Goal: Task Accomplishment & Management: Use online tool/utility

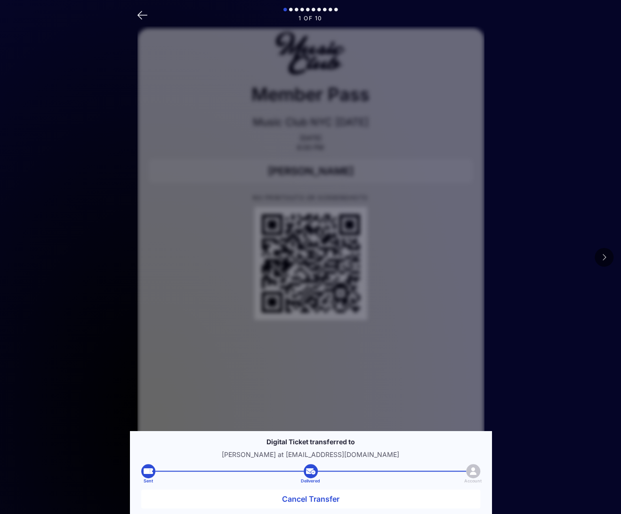
click at [594, 237] on main "1 of 10 Member Pass Music Club [GEOGRAPHIC_DATA] [DATE] [DATE] 6:00 PM [PERSON_…" at bounding box center [310, 296] width 621 height 593
click at [303, 498] on button "Cancel Transfer" at bounding box center [310, 498] width 339 height 19
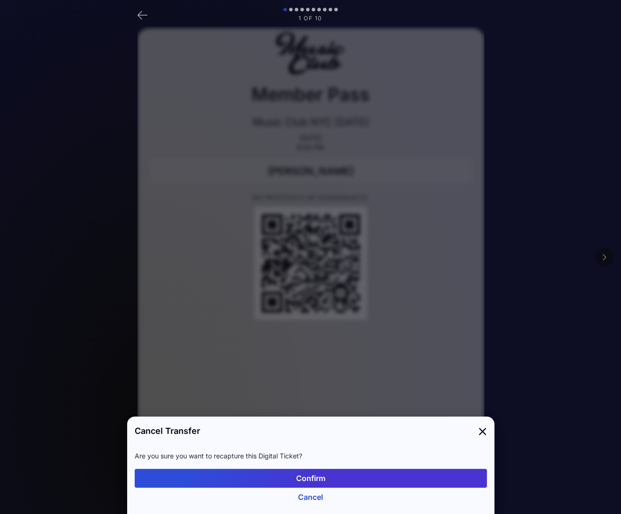
click at [323, 475] on button "Confirm" at bounding box center [311, 478] width 352 height 19
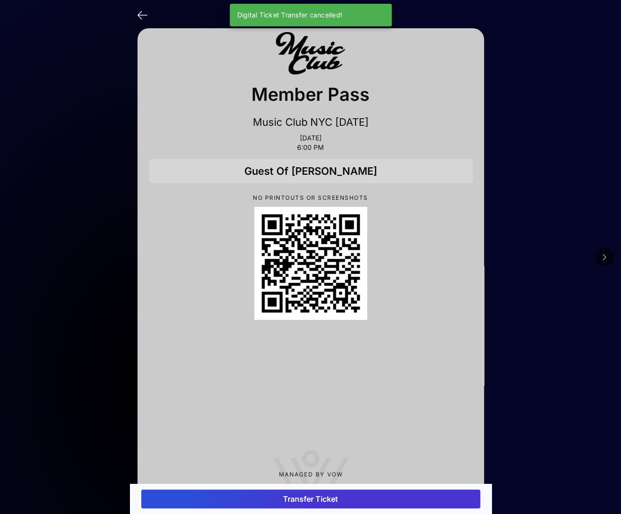
click at [300, 499] on button "Transfer Ticket" at bounding box center [310, 498] width 339 height 19
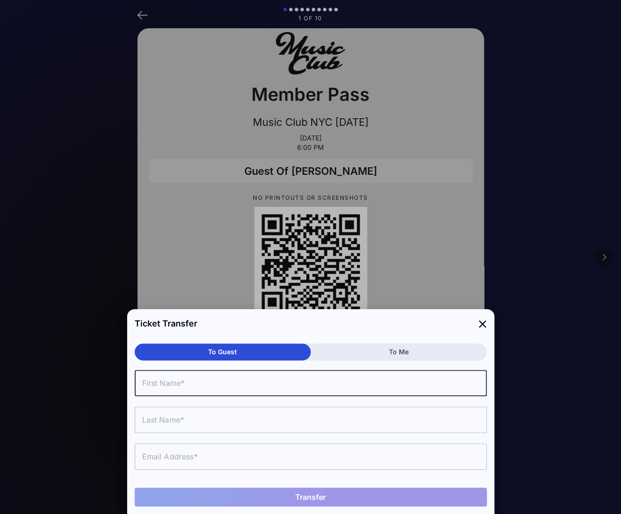
click at [213, 383] on input "text" at bounding box center [311, 383] width 352 height 26
type input "[PERSON_NAME]"
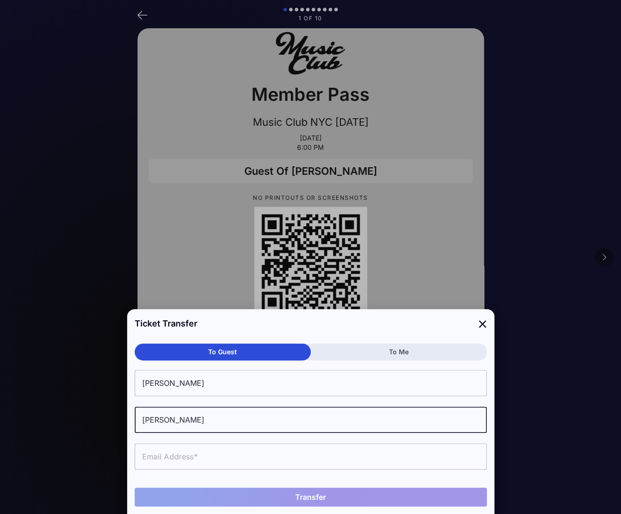
type input "[PERSON_NAME]"
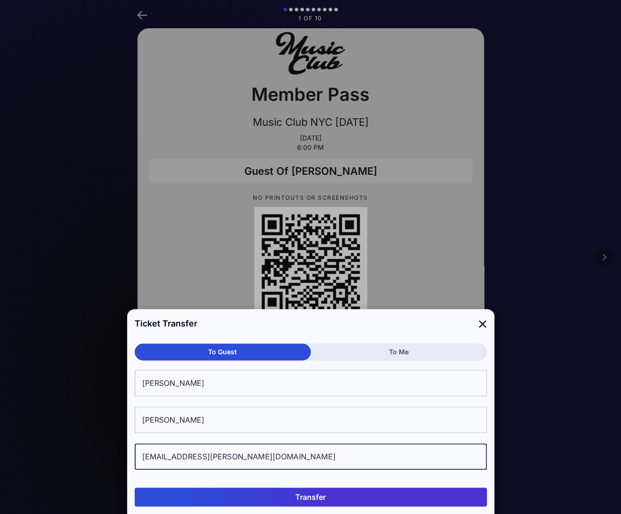
type input "[EMAIL_ADDRESS][PERSON_NAME][DOMAIN_NAME]"
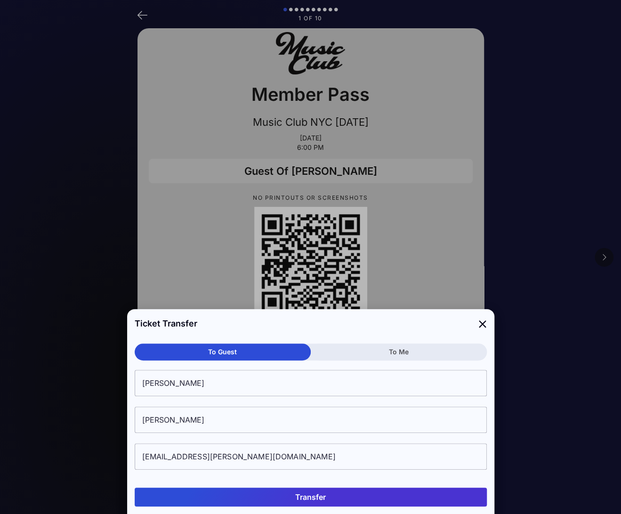
click at [317, 497] on button "Transfer" at bounding box center [311, 496] width 352 height 19
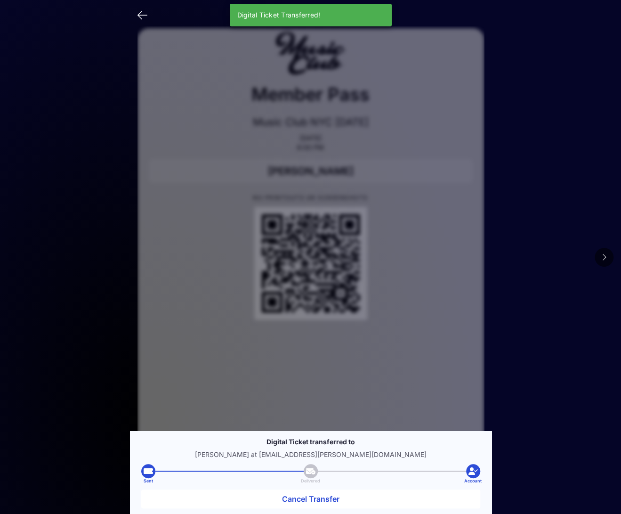
click at [607, 257] on button at bounding box center [604, 257] width 19 height 19
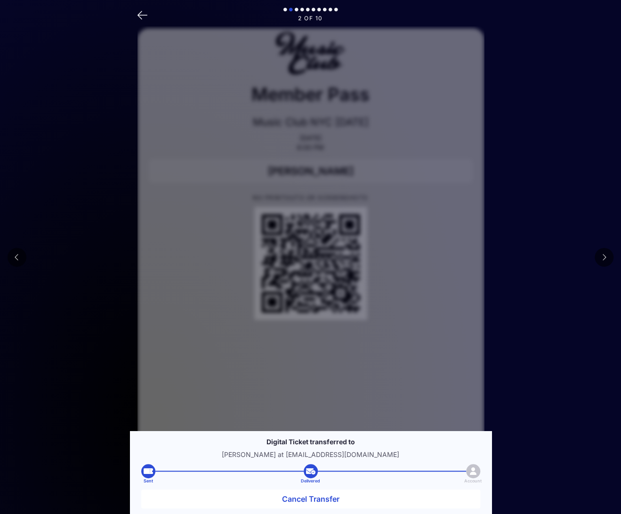
click at [607, 257] on button at bounding box center [604, 257] width 19 height 19
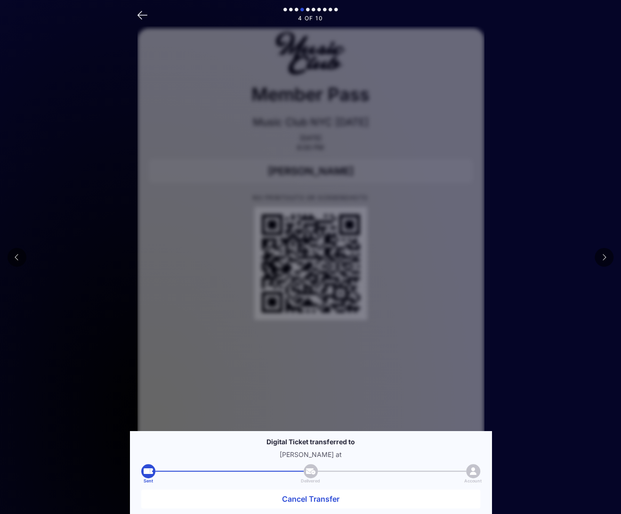
click at [607, 257] on button at bounding box center [604, 257] width 19 height 19
click at [298, 500] on button "Cancel Transfer" at bounding box center [310, 498] width 339 height 19
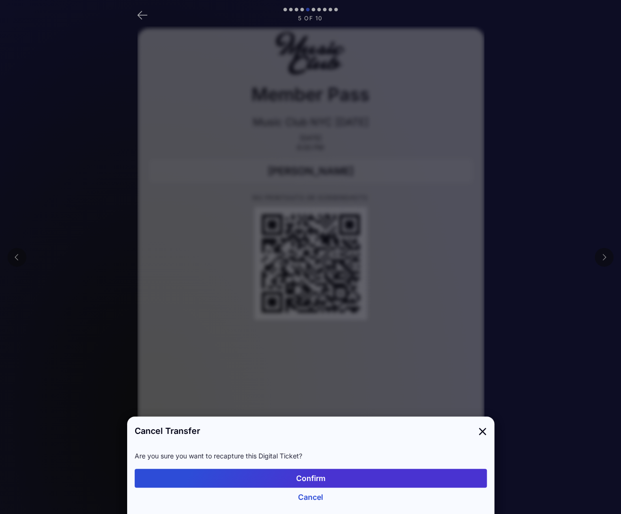
click at [329, 473] on button "Confirm" at bounding box center [311, 478] width 352 height 19
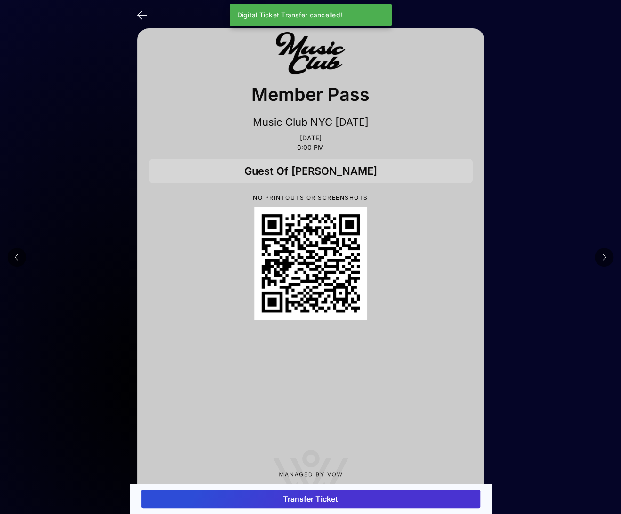
click at [319, 497] on button "Transfer Ticket" at bounding box center [310, 498] width 339 height 19
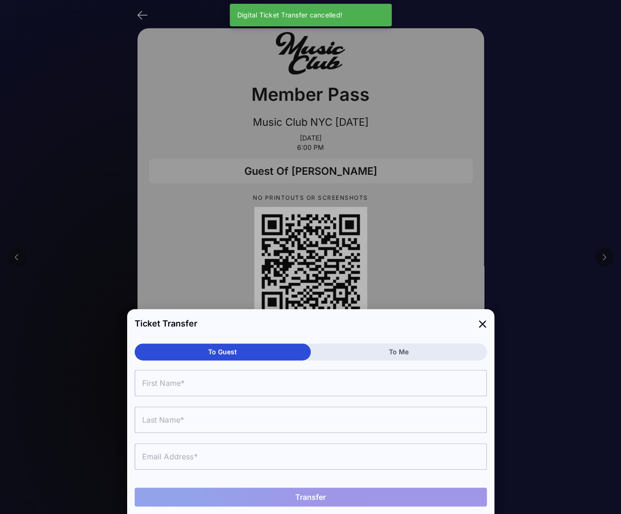
click at [218, 388] on input "text" at bounding box center [311, 383] width 352 height 26
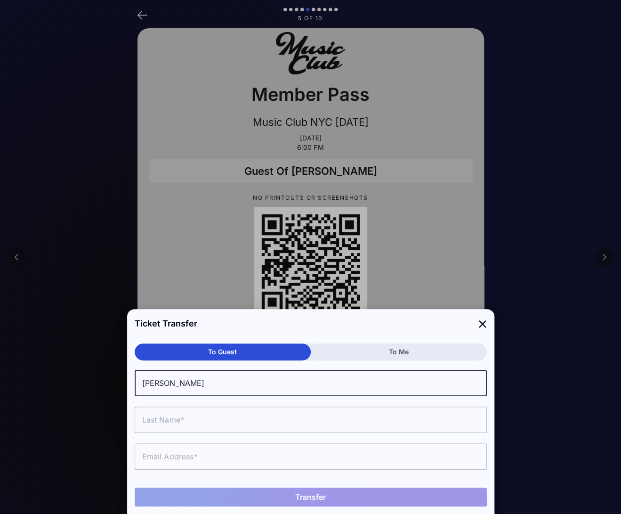
type input "[PERSON_NAME]"
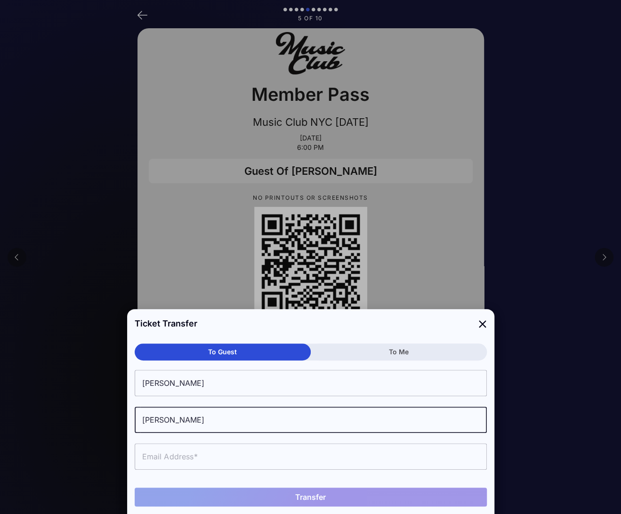
type input "[PERSON_NAME]"
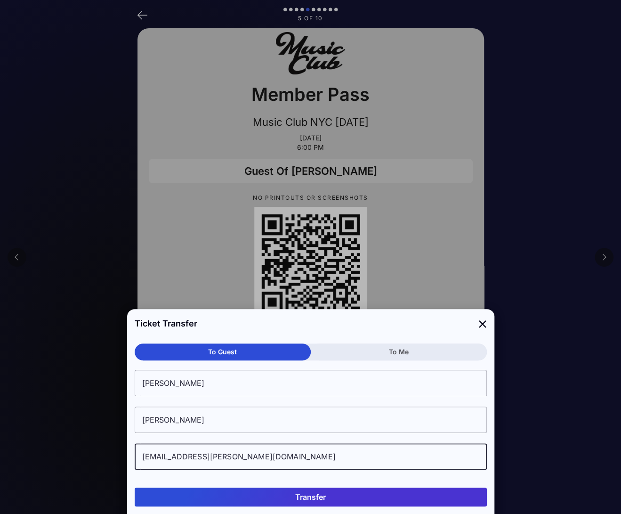
type input "[EMAIL_ADDRESS][PERSON_NAME][DOMAIN_NAME]"
click at [336, 500] on button "Transfer" at bounding box center [311, 496] width 352 height 19
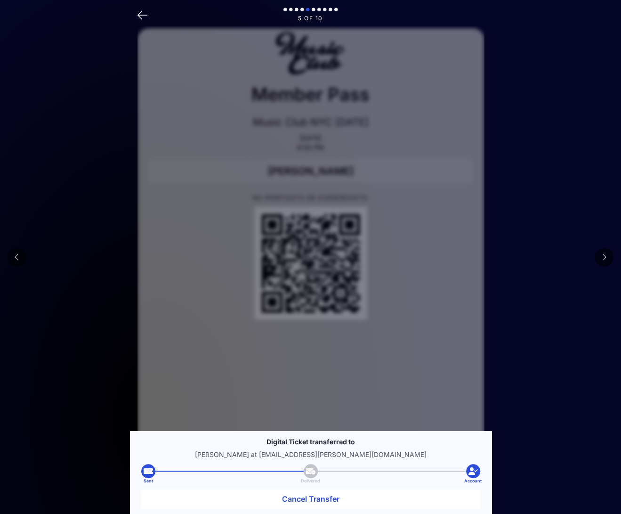
click at [104, 338] on main "5 of 10 Member Pass Music Club [GEOGRAPHIC_DATA] [DATE] [DATE] 6:00 PM [PERSON_…" at bounding box center [310, 296] width 621 height 593
click at [604, 259] on icon at bounding box center [604, 257] width 5 height 8
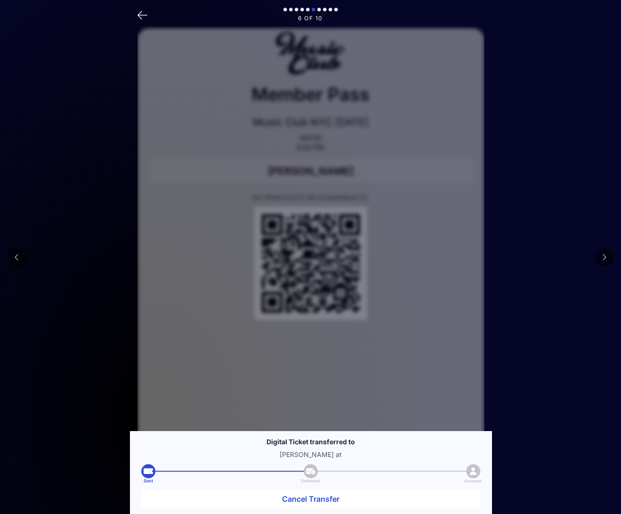
click at [604, 259] on icon at bounding box center [604, 257] width 5 height 8
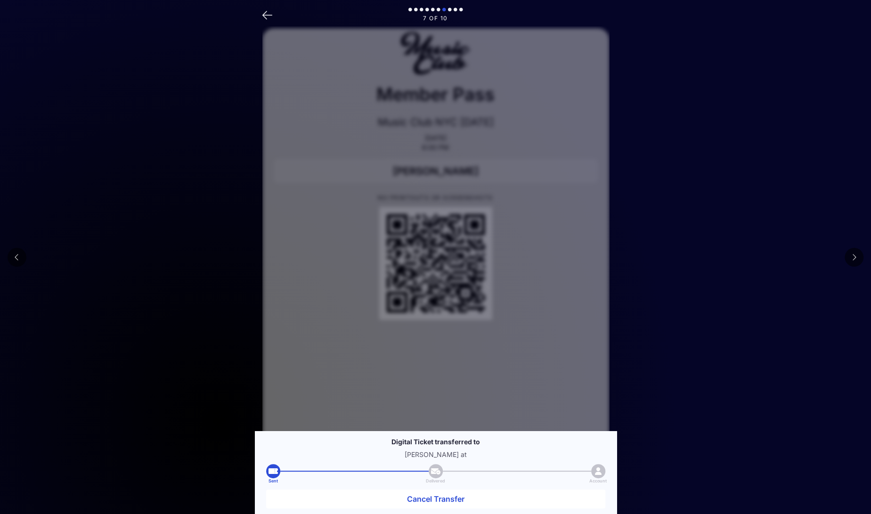
drag, startPoint x: 124, startPoint y: 204, endPoint x: 333, endPoint y: 268, distance: 218.8
click at [124, 204] on main "7 of 10 Member Pass Music Club [GEOGRAPHIC_DATA] [DATE] [DATE] 6:00 PM [PERSON_…" at bounding box center [435, 296] width 871 height 593
click at [848, 257] on button at bounding box center [853, 257] width 19 height 19
click at [854, 257] on icon at bounding box center [853, 257] width 5 height 8
